Goal: Answer question/provide support: Share knowledge or assist other users

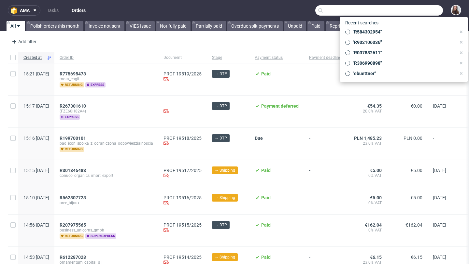
click at [406, 13] on input "text" at bounding box center [379, 10] width 128 height 10
paste input "Dana Fleschner"
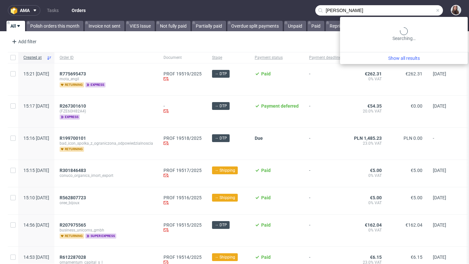
type input "Dana Fleschner"
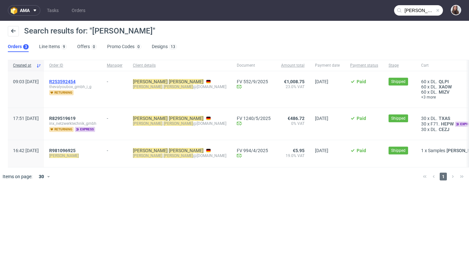
click at [76, 80] on span "R253592454" at bounding box center [62, 81] width 26 height 5
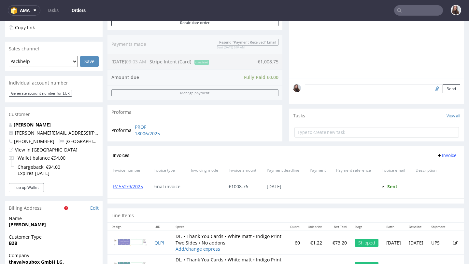
scroll to position [166, 0]
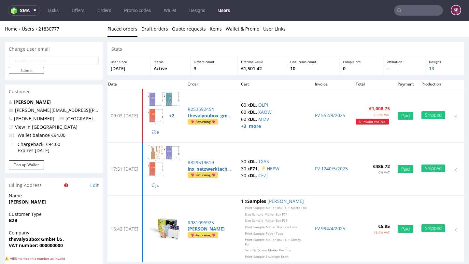
click at [39, 60] on input "email" at bounding box center [54, 60] width 90 height 9
paste input "team@thevalyoubox.com"
click at [31, 71] on input "Submit" at bounding box center [26, 70] width 35 height 7
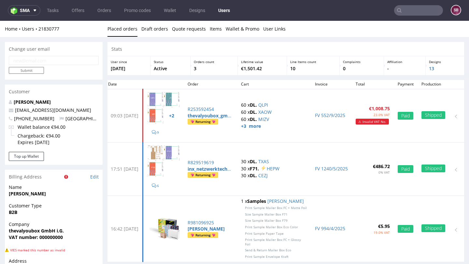
click at [52, 62] on input "email" at bounding box center [54, 60] width 90 height 9
paste input "team@thevalyoubox.com"
type input "team@thevalyoubox.com"
drag, startPoint x: 74, startPoint y: 64, endPoint x: 8, endPoint y: 62, distance: 65.1
click at [8, 62] on div "team@thevalyoubox.com Submit" at bounding box center [54, 68] width 98 height 24
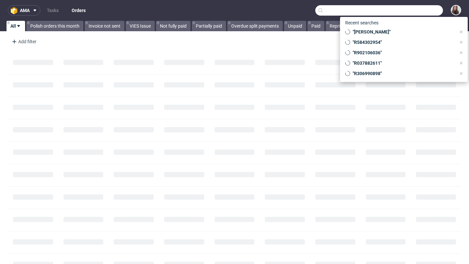
click at [404, 10] on input "text" at bounding box center [379, 10] width 128 height 10
paste input "R137726399"
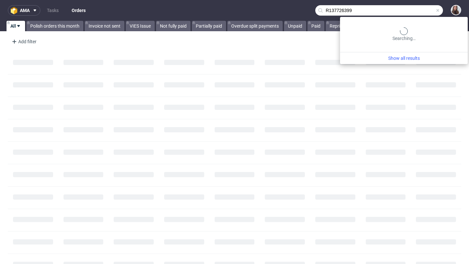
type input "R137726399"
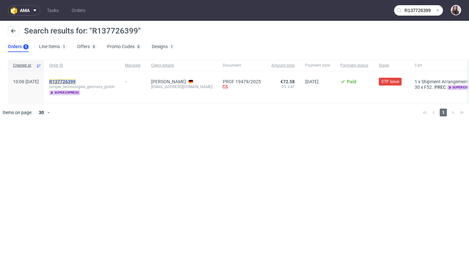
click at [76, 84] on mark "R137726399" at bounding box center [62, 81] width 26 height 5
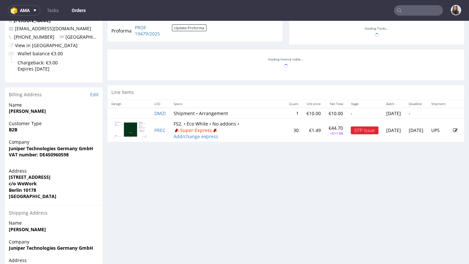
scroll to position [263, 0]
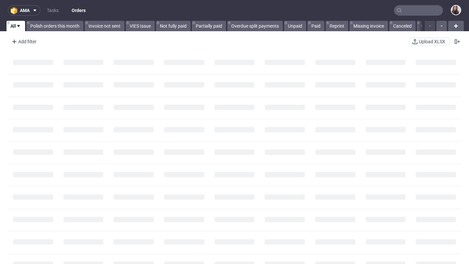
click at [414, 11] on input "text" at bounding box center [418, 10] width 49 height 10
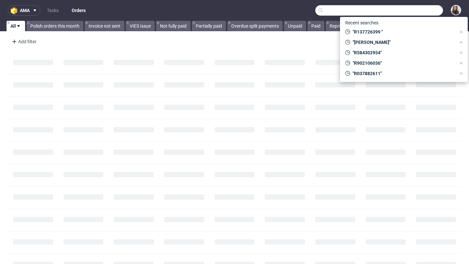
paste input "R457685429"
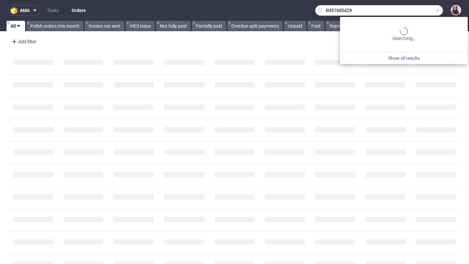
type input "R457685429"
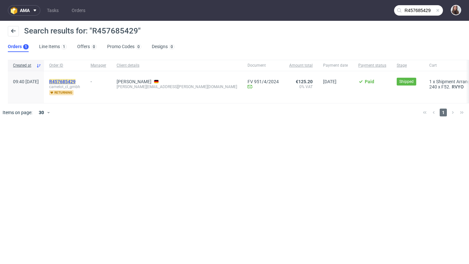
click at [76, 80] on mark "R457685429" at bounding box center [62, 81] width 26 height 5
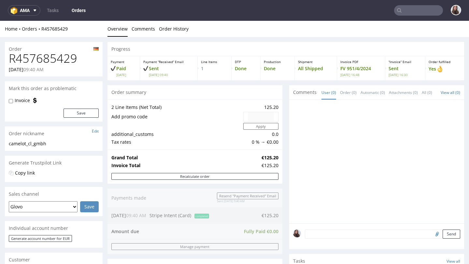
drag, startPoint x: 33, startPoint y: 69, endPoint x: 9, endPoint y: 68, distance: 23.8
click at [9, 68] on p "12.04.2024 09:40 AM" at bounding box center [26, 69] width 35 height 7
copy p "12.04.2024"
click at [56, 10] on link "Tasks" at bounding box center [53, 10] width 20 height 10
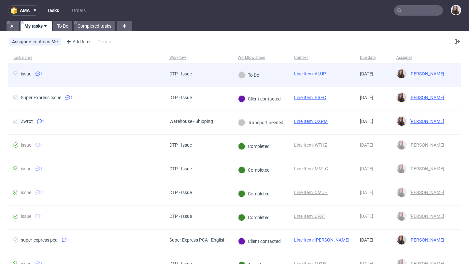
click at [179, 76] on div "DTP - Issue" at bounding box center [180, 73] width 22 height 5
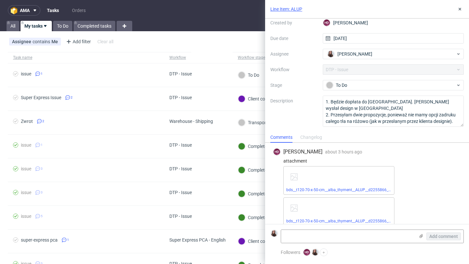
click at [298, 8] on link "Line Item: ALUP" at bounding box center [286, 9] width 32 height 7
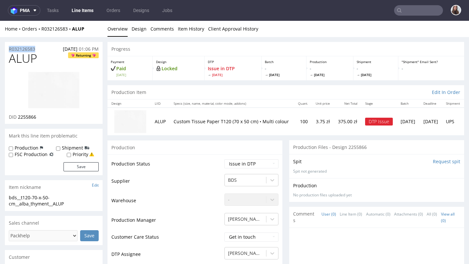
drag, startPoint x: 43, startPoint y: 50, endPoint x: 7, endPoint y: 49, distance: 35.5
click at [7, 49] on div "R032126583 [DATE] 01:06 PM" at bounding box center [54, 47] width 98 height 10
copy p "R032126583"
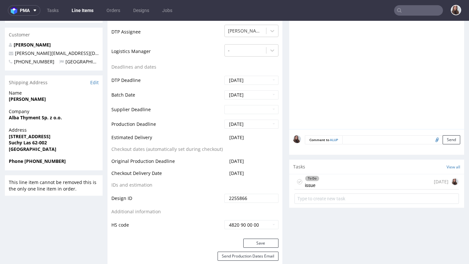
scroll to position [225, 0]
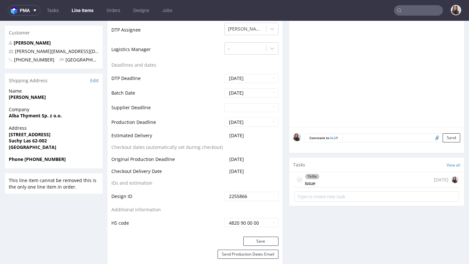
click at [342, 178] on div "To Do issue today" at bounding box center [376, 180] width 164 height 15
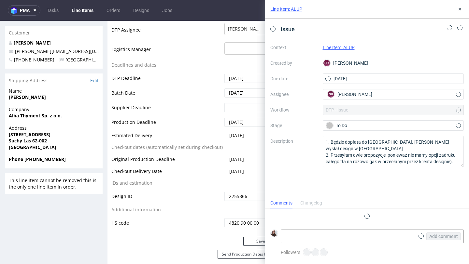
scroll to position [7, 0]
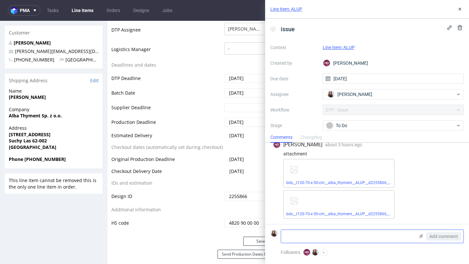
click at [330, 236] on textarea at bounding box center [348, 236] width 134 height 13
paste textarea "https://app-eu1.hubspot.com/contacts/25600958/record/0-5/225611978985/"
type textarea "https://app-eu1.hubspot.com/contacts/25600958/record/0-5/225611978985/"
click at [435, 239] on button "Add comment" at bounding box center [443, 237] width 35 height 8
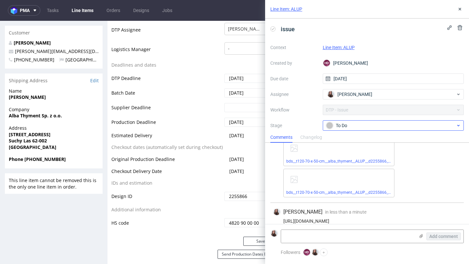
scroll to position [36, 0]
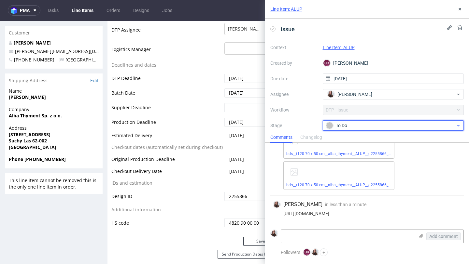
click at [406, 127] on div "To Do" at bounding box center [391, 125] width 130 height 7
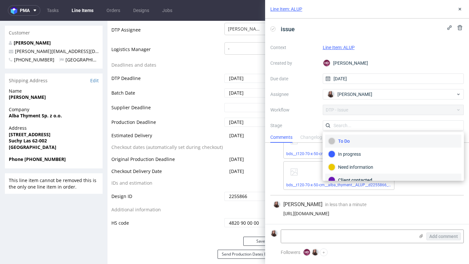
click at [366, 175] on div "Client contacted" at bounding box center [393, 180] width 136 height 13
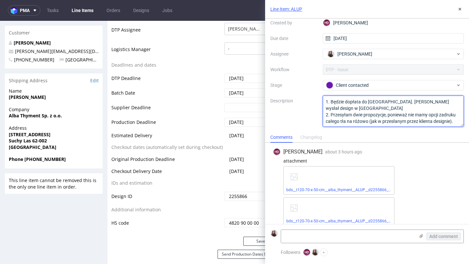
scroll to position [14, 0]
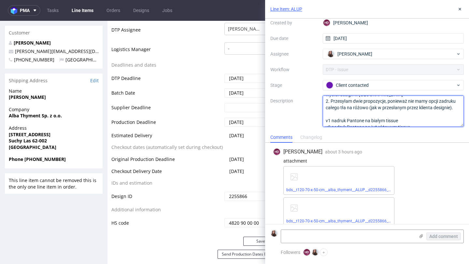
drag, startPoint x: 326, startPoint y: 100, endPoint x: 417, endPoint y: 122, distance: 93.7
click at [417, 122] on textarea "1. Będzie dopłata do Pantone. Klient wysłał design w Pantone. 2. Przesyłam dwie…" at bounding box center [393, 111] width 141 height 31
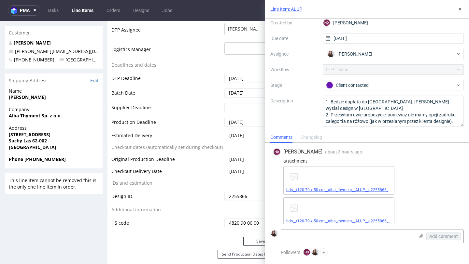
click at [335, 188] on span "bds__t120-70-x-50-cm__alba_thyment__ALUP__d2255866__oR032126583.pdf" at bounding box center [338, 190] width 105 height 5
click at [326, 222] on link "bds__t120-70-x-50-cm__alba_thyment__ALUP__d2255866__oR032126583_v2.pdf" at bounding box center [356, 221] width 141 height 5
click at [317, 188] on link "bds__t120-70-x-50-cm__alba_thyment__ALUP__d2255866__oR032126583.pdf" at bounding box center [353, 190] width 135 height 5
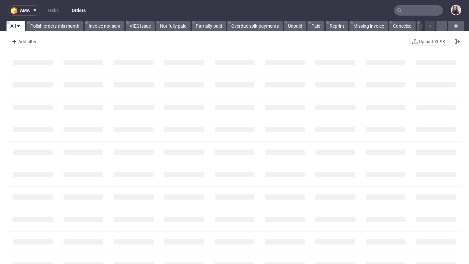
click at [412, 10] on input "text" at bounding box center [418, 10] width 49 height 10
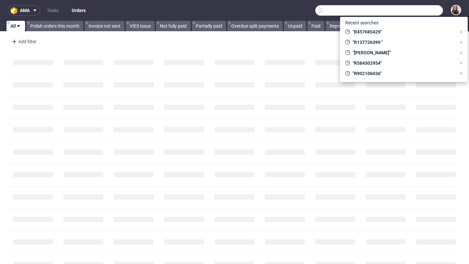
paste input "- [PERSON_NAME] Open 2 hours"
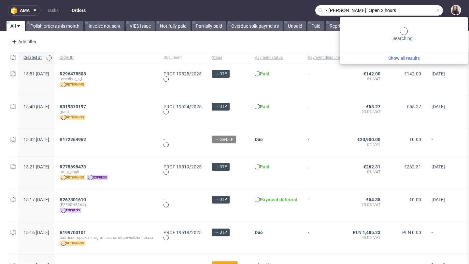
type input "- [PERSON_NAME] Open 2 hours"
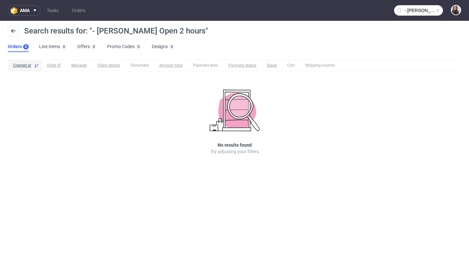
click at [437, 11] on span at bounding box center [437, 10] width 5 height 5
click at [410, 11] on input "text" at bounding box center [418, 10] width 49 height 10
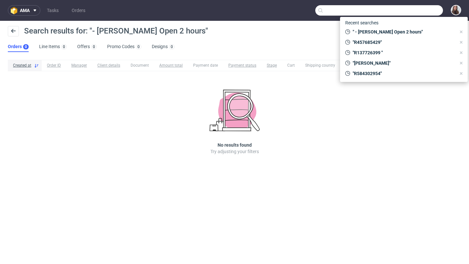
paste input "R137726399"
type input "R137726399"
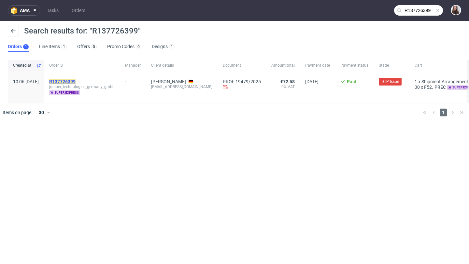
click at [76, 79] on mark "R137726399" at bounding box center [62, 81] width 26 height 5
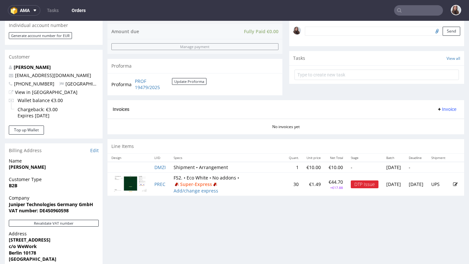
scroll to position [208, 0]
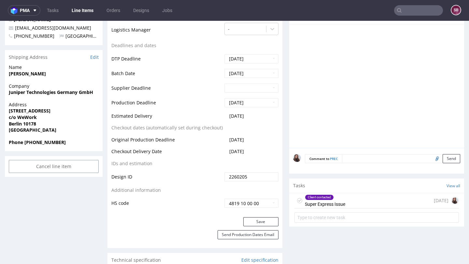
scroll to position [292, 0]
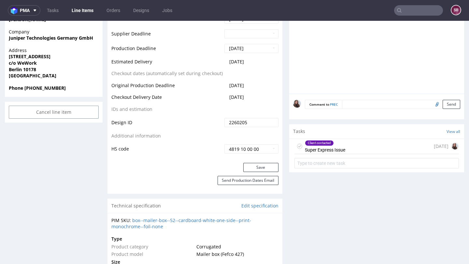
click at [336, 152] on div "Client contacted Super Express Issue" at bounding box center [325, 146] width 40 height 15
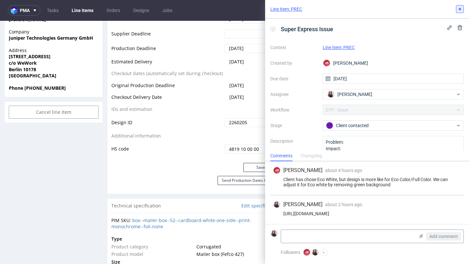
click at [460, 8] on use at bounding box center [460, 9] width 3 height 3
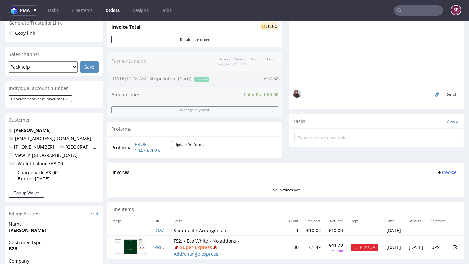
scroll to position [179, 0]
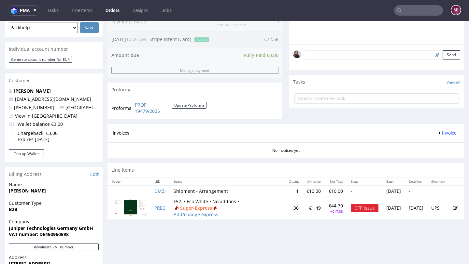
click at [453, 210] on icon at bounding box center [455, 208] width 5 height 5
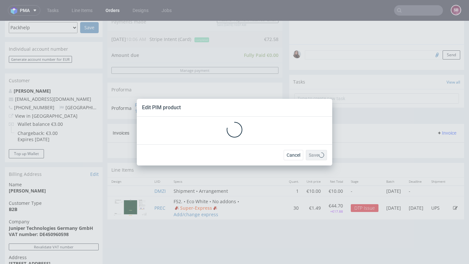
scroll to position [0, 0]
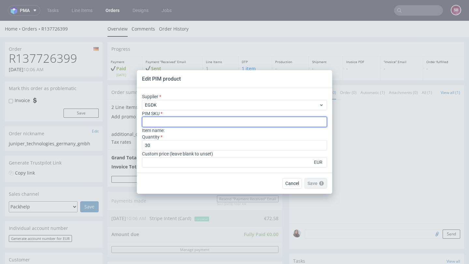
click at [195, 124] on input "text" at bounding box center [234, 122] width 185 height 10
paste input "box--mailer-box--52--cardboard-white-one-side--print-eco-color--foil-none"
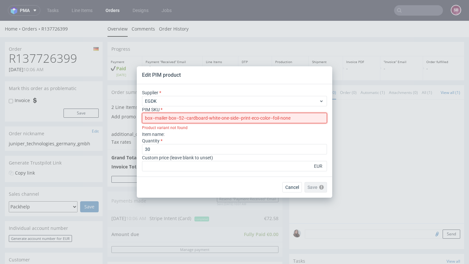
click at [147, 117] on input "box--mailer-box--52--cardboard-white-one-side--print-eco-color--foil-none" at bounding box center [234, 118] width 185 height 10
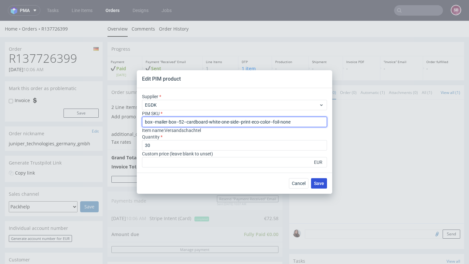
type input "box--mailer-box--52--cardboard-white-one-side--print-eco-color--foil-none"
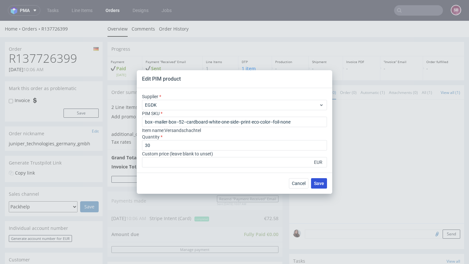
click at [317, 184] on span "Save" at bounding box center [319, 183] width 10 height 5
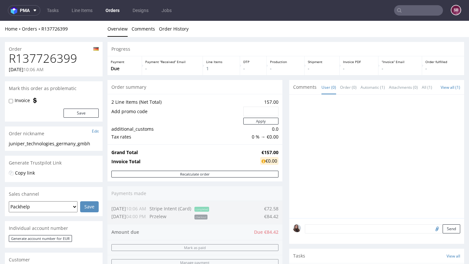
scroll to position [26, 0]
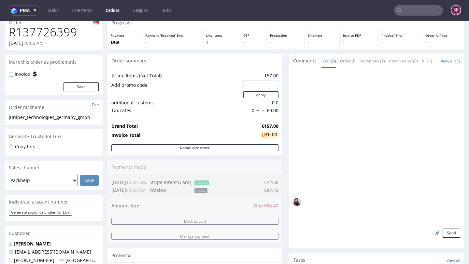
click at [350, 209] on textarea at bounding box center [382, 212] width 155 height 28
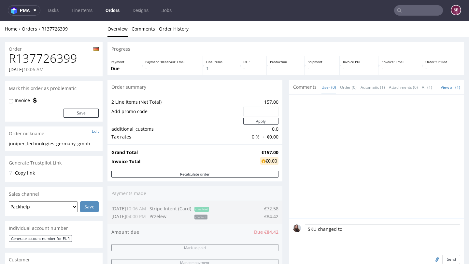
click at [361, 240] on textarea "SKU changed to" at bounding box center [382, 239] width 155 height 28
paste textarea "Multicolour – saturated"
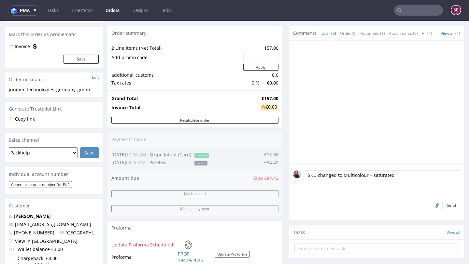
scroll to position [63, 0]
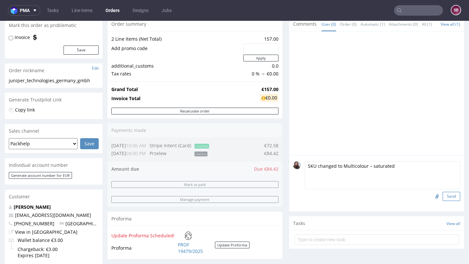
type textarea "SKU changed to Multicolour – saturated"
click at [450, 200] on button "Send" at bounding box center [452, 196] width 18 height 9
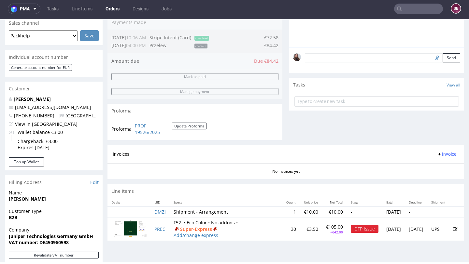
scroll to position [173, 0]
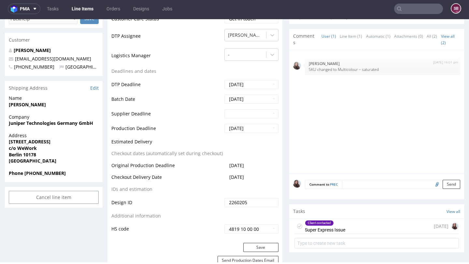
scroll to position [206, 0]
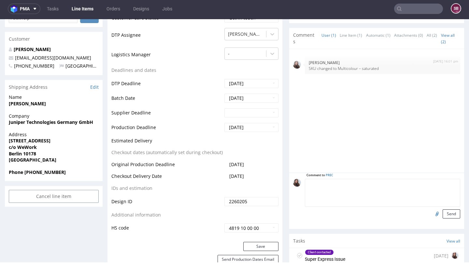
click at [355, 188] on textarea at bounding box center [382, 193] width 155 height 28
paste textarea "Multicolour – saturated"
click at [305, 188] on textarea "Multicolour – saturated" at bounding box center [382, 193] width 155 height 28
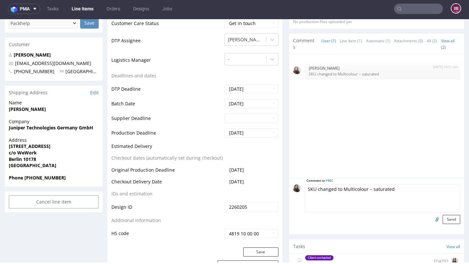
scroll to position [220, 0]
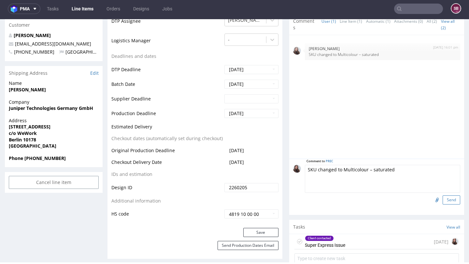
type textarea "SKU changed to Multicolour – saturated"
click at [444, 205] on button "Send" at bounding box center [452, 200] width 18 height 9
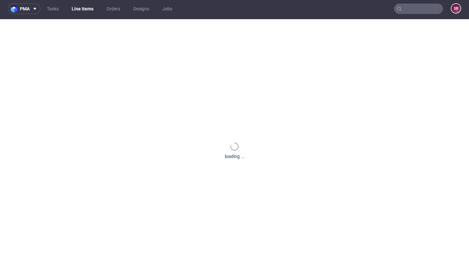
scroll to position [0, 0]
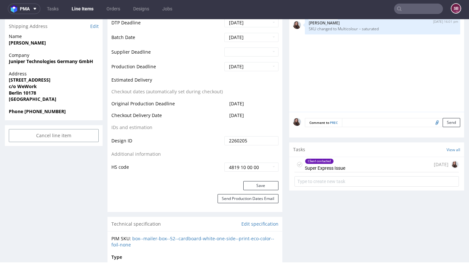
scroll to position [280, 0]
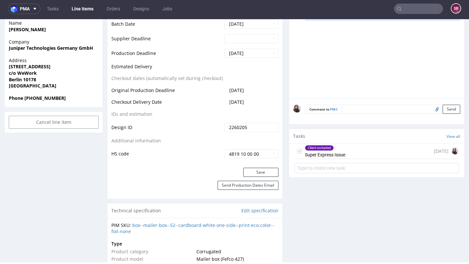
click at [353, 154] on div "Client contacted Super Express Issue [DATE]" at bounding box center [376, 151] width 164 height 15
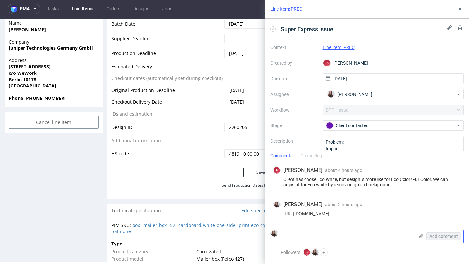
click at [319, 235] on textarea at bounding box center [348, 236] width 134 height 13
paste textarea "Multicolour – saturated"
drag, startPoint x: 342, startPoint y: 237, endPoint x: 275, endPoint y: 238, distance: 66.4
click at [275, 238] on div "Multicolour – saturated Add comment" at bounding box center [366, 237] width 193 height 14
click at [282, 236] on textarea "Multicolour – saturated" at bounding box center [348, 236] width 134 height 13
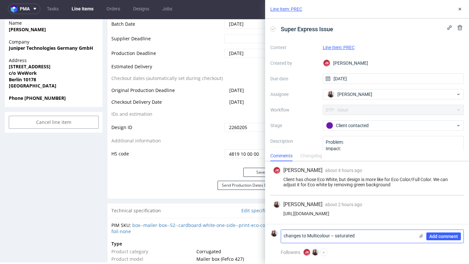
click at [300, 238] on textarea "changes to Multicolour – saturated" at bounding box center [348, 236] width 134 height 13
type textarea "changed to Multicolour – saturated"
click at [435, 235] on span "Add comment" at bounding box center [443, 236] width 29 height 5
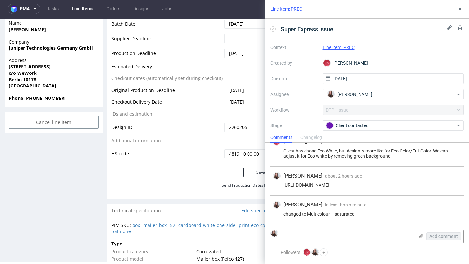
scroll to position [10, 0]
click at [458, 12] on button at bounding box center [460, 9] width 8 height 8
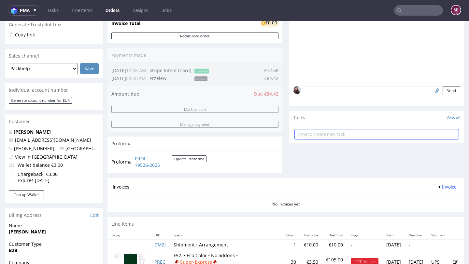
scroll to position [135, 0]
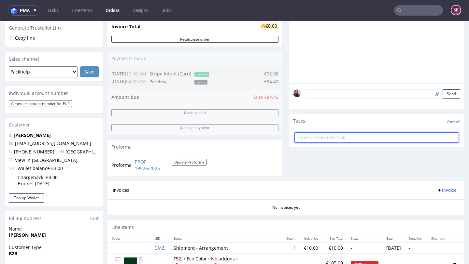
click at [341, 143] on input "text" at bounding box center [376, 138] width 164 height 10
type input "refund"
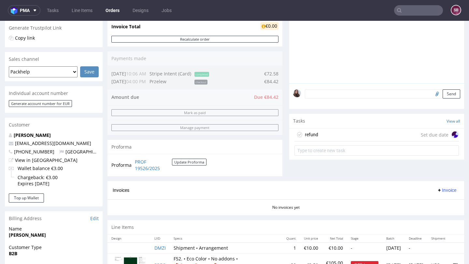
click at [320, 141] on div "refund Set due date" at bounding box center [376, 135] width 164 height 13
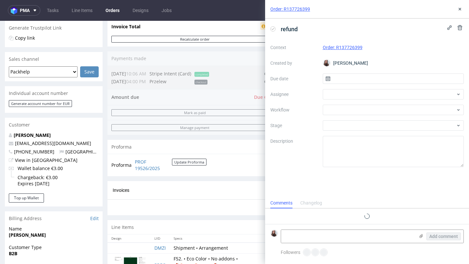
scroll to position [5, 0]
click at [462, 28] on icon at bounding box center [459, 27] width 5 height 5
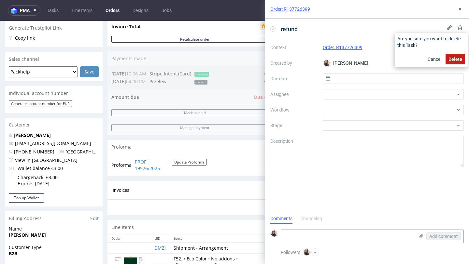
click at [455, 62] on button "Delete" at bounding box center [455, 59] width 20 height 10
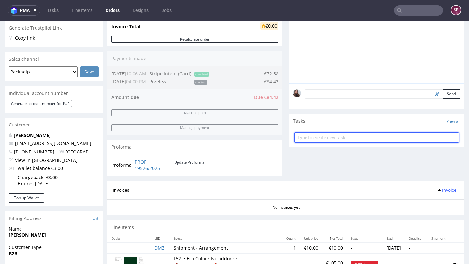
click at [343, 143] on input "text" at bounding box center [376, 138] width 164 height 10
type input "payment link"
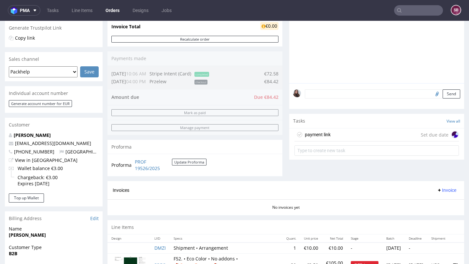
click at [329, 140] on div "payment link Set due date" at bounding box center [376, 135] width 164 height 13
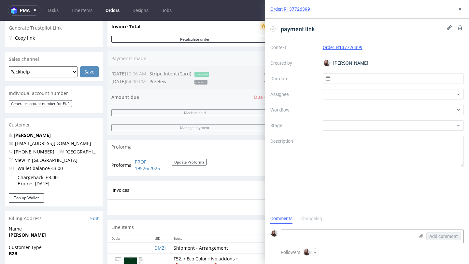
scroll to position [5, 0]
click at [341, 79] on input "text" at bounding box center [393, 79] width 141 height 10
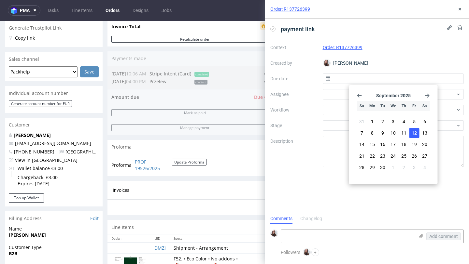
click at [416, 134] on span "12" at bounding box center [414, 133] width 5 height 7
type input "[DATE]"
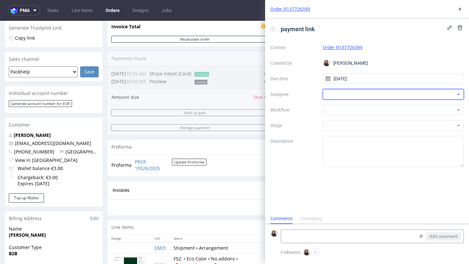
click at [349, 95] on div at bounding box center [393, 94] width 141 height 10
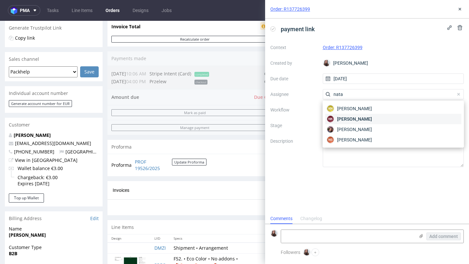
type input "nata"
click at [356, 120] on span "[PERSON_NAME]" at bounding box center [354, 119] width 35 height 7
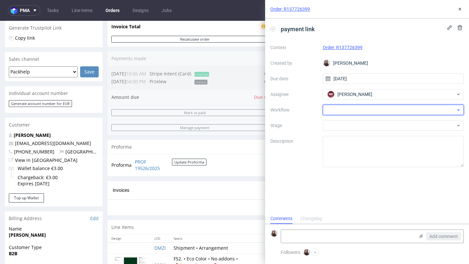
click at [344, 109] on div at bounding box center [393, 110] width 141 height 10
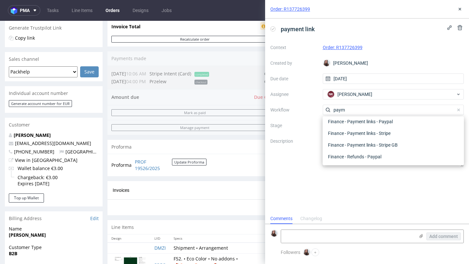
scroll to position [12, 0]
type input "paym"
click at [371, 143] on div "Finance - Payment links - Stripe" at bounding box center [393, 145] width 136 height 12
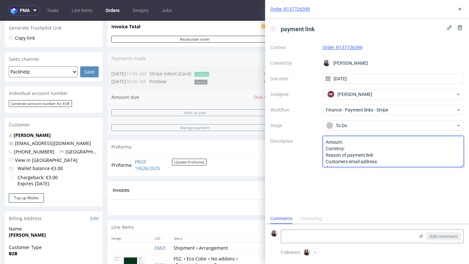
click at [354, 141] on textarea "Amount: Currency: Reason of payment link: Customers email address: Other:" at bounding box center [393, 151] width 141 height 31
click at [351, 149] on textarea "Amount: Currency: Reason of payment link: Customers email address: Other:" at bounding box center [393, 151] width 141 height 31
type textarea "Amount: Euro Currency:8 Reason of payment link: Customers email address: Other:"
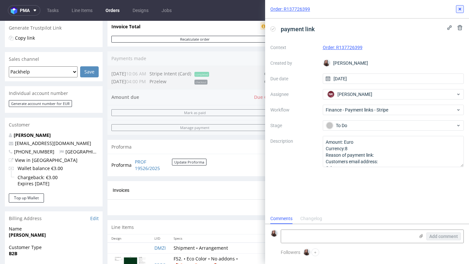
click at [459, 9] on use at bounding box center [460, 9] width 3 height 3
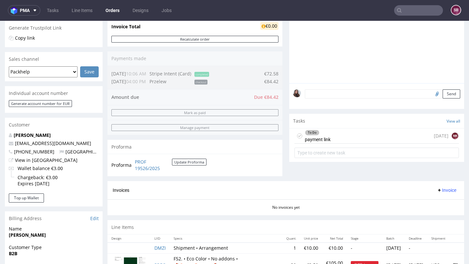
click at [338, 142] on div "To Do payment link [DATE] NK" at bounding box center [376, 136] width 164 height 15
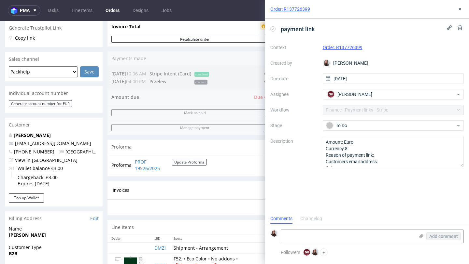
scroll to position [5, 0]
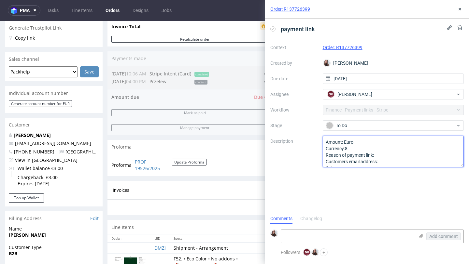
click at [364, 149] on textarea "Amount: Euro Currency:8 Reason of payment link: Customers email address: Other:" at bounding box center [393, 151] width 141 height 31
click at [396, 155] on textarea "Amount: Euro Currency:8 Reason of payment link: Customers email address: Other:" at bounding box center [393, 151] width 141 height 31
paste textarea "Multicolour – saturated"
click at [397, 160] on textarea "Amount: Euro Currency:8 Reason of payment link: Customers email address: Other:" at bounding box center [393, 151] width 141 height 31
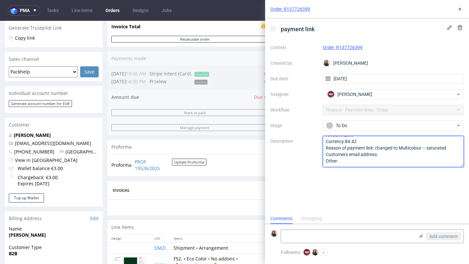
paste textarea "[EMAIL_ADDRESS][DOMAIN_NAME]"
type textarea "Amount: Euro Currency:84.42 Reason of payment link: changed to Multicolour – sa…"
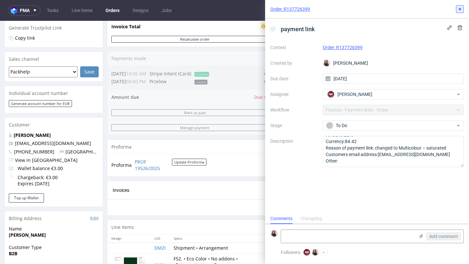
click at [459, 9] on icon at bounding box center [459, 9] width 5 height 5
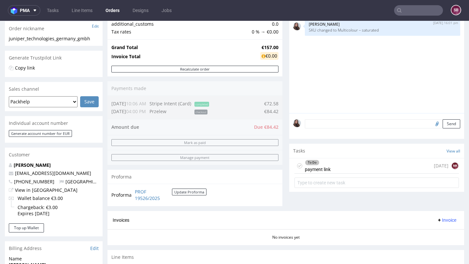
scroll to position [130, 0]
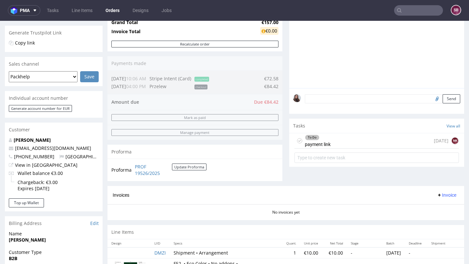
click at [333, 133] on div "Tasks View all" at bounding box center [376, 126] width 175 height 14
click at [337, 145] on div "To Do payment link [DATE] NK" at bounding box center [376, 141] width 164 height 15
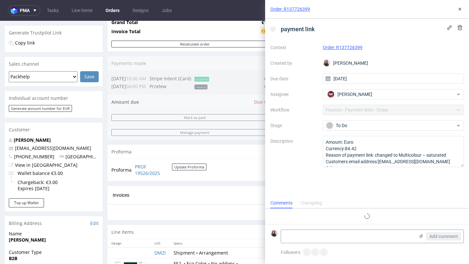
scroll to position [5, 0]
click at [459, 9] on icon at bounding box center [459, 9] width 5 height 5
